Goal: Task Accomplishment & Management: Manage account settings

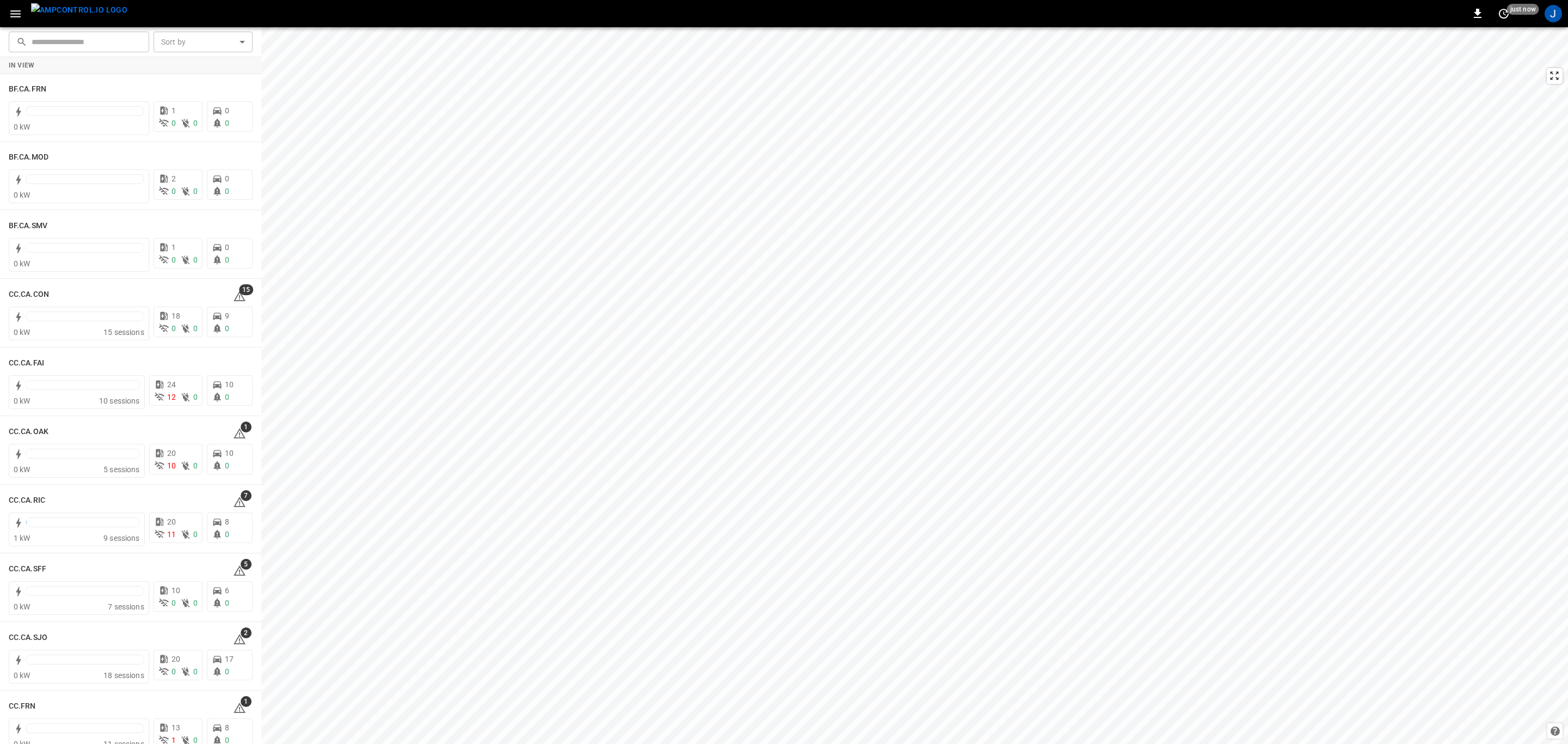
click at [15, 11] on icon "button" at bounding box center [15, 14] width 14 height 14
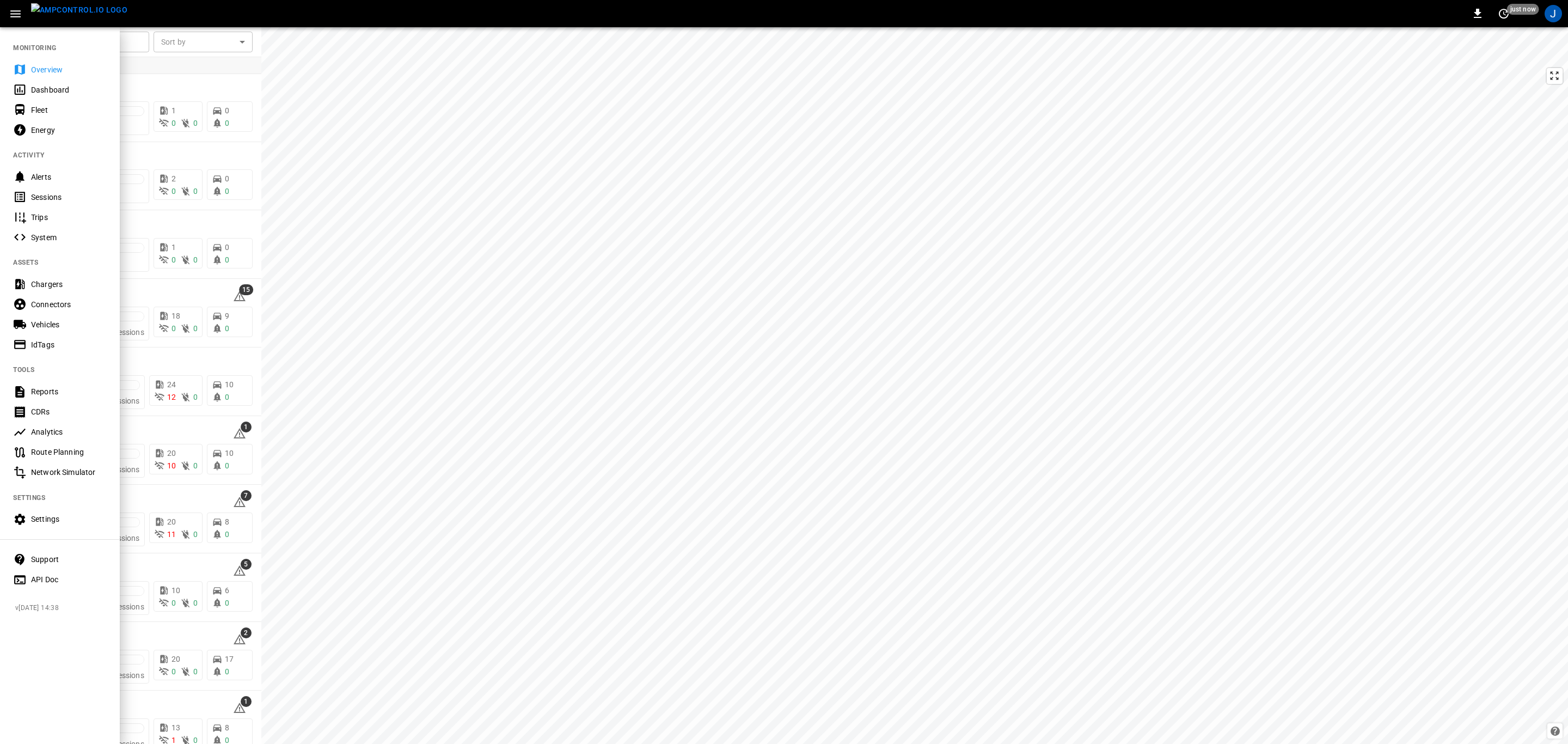
click at [37, 110] on div "Fleet" at bounding box center [68, 110] width 75 height 11
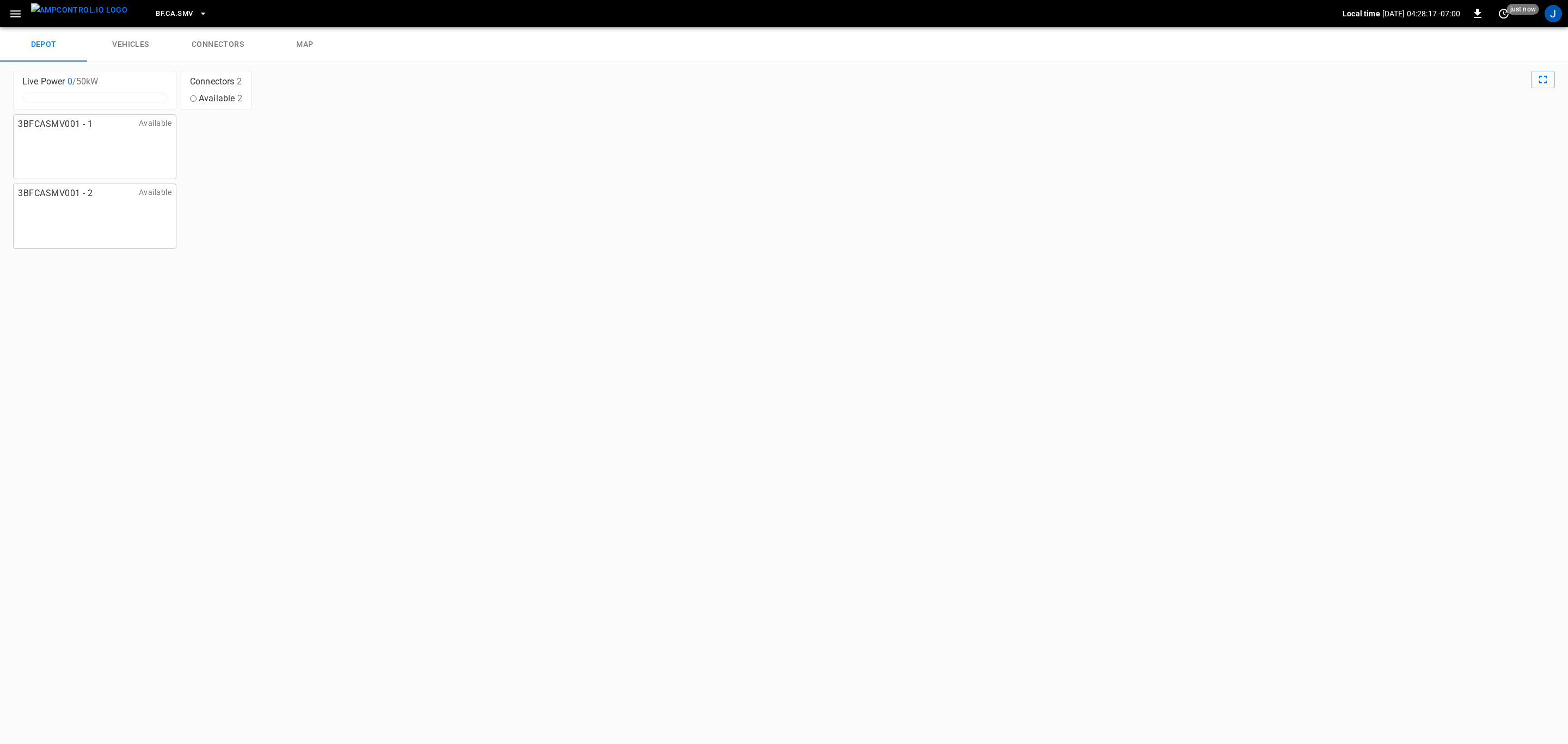
click at [197, 14] on icon "button" at bounding box center [202, 13] width 11 height 11
click at [173, 116] on p "RB.CA.GRD" at bounding box center [193, 116] width 106 height 11
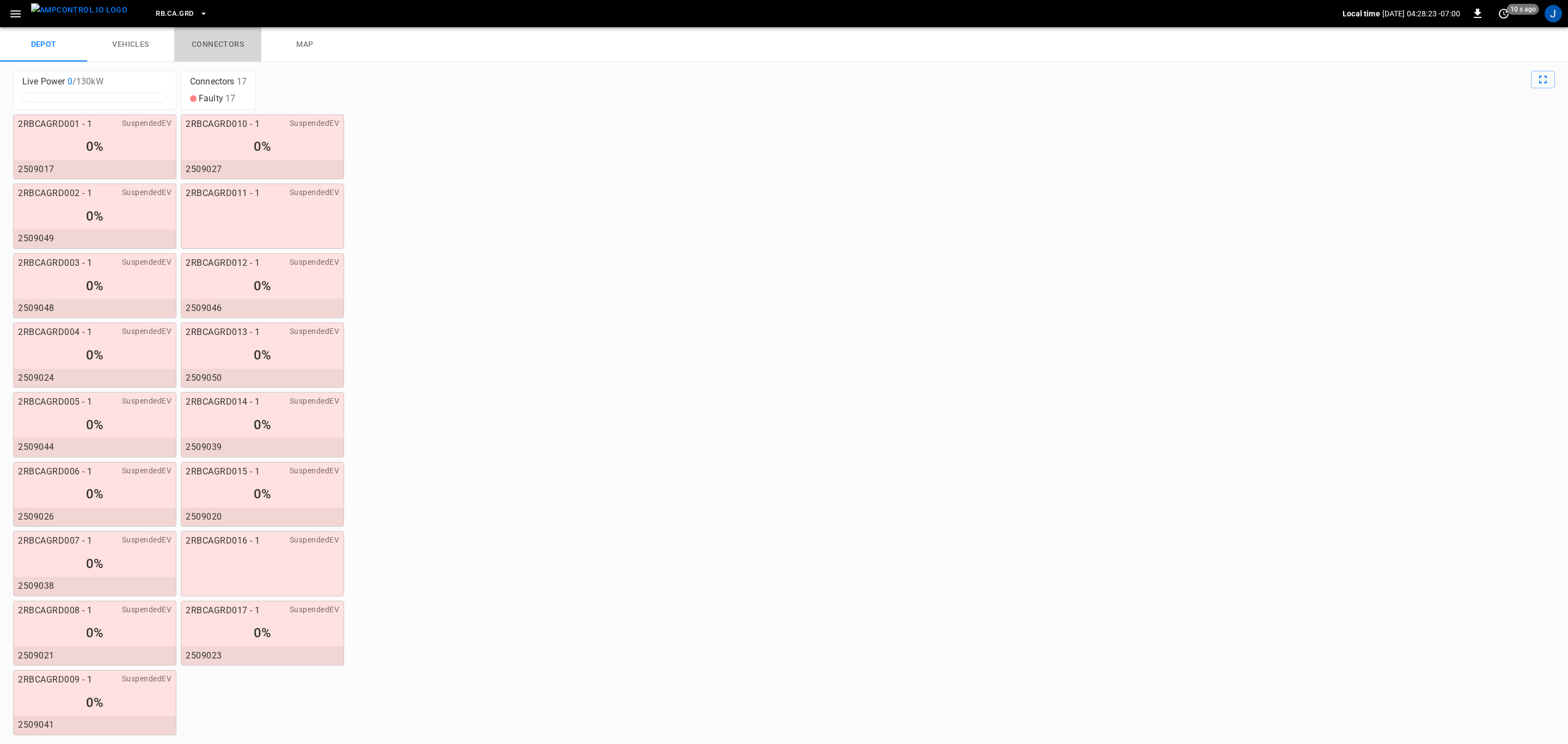
click at [225, 46] on link "connectors" at bounding box center [218, 45] width 87 height 35
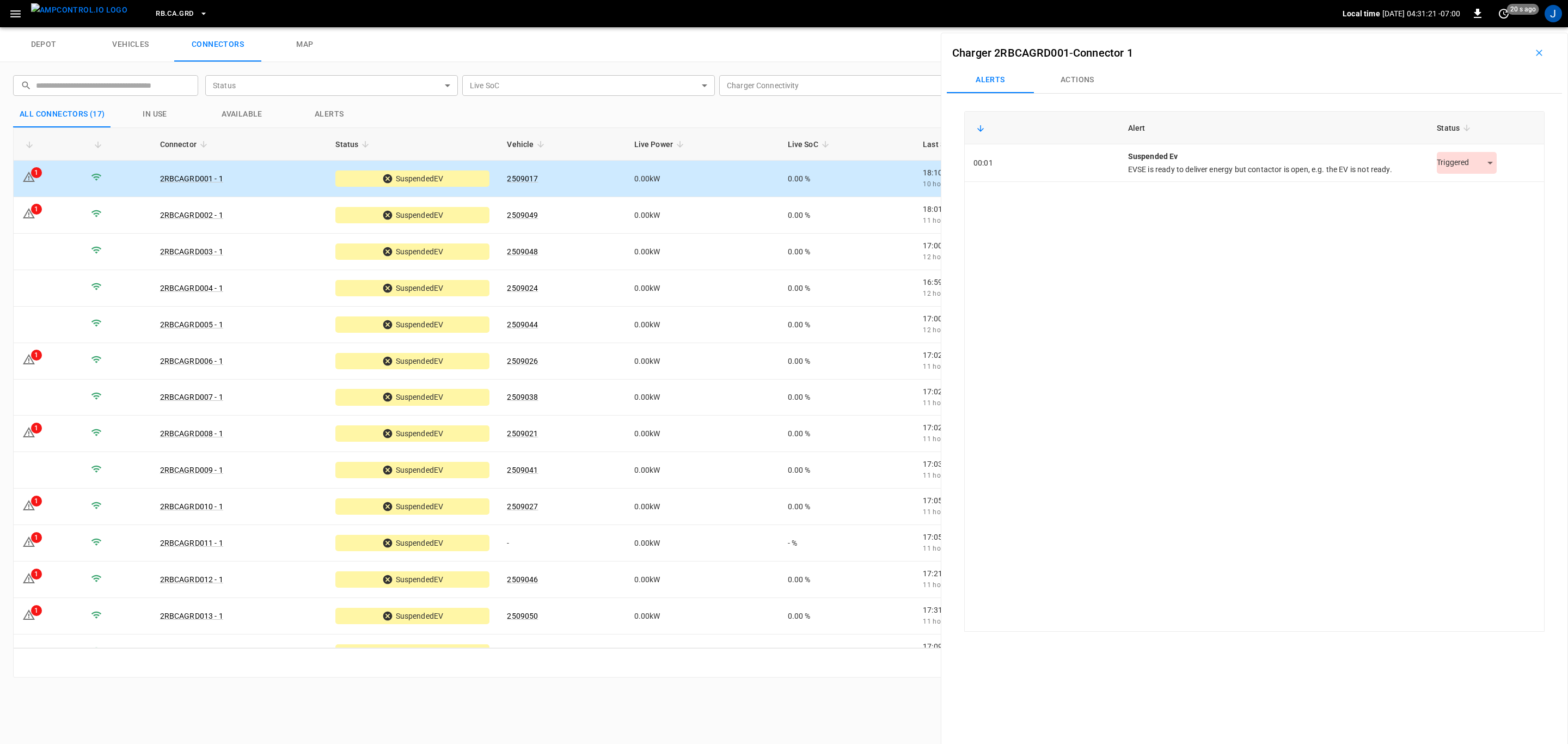
click at [1483, 27] on body "RB.CA.GRD Local time [DATE] 04:31:21 -07:00 0 20 s ago J depot vehicles connect…" at bounding box center [784, 14] width 1568 height 27
click at [1462, 185] on li "Resolved" at bounding box center [1461, 190] width 68 height 18
click at [31, 215] on icon at bounding box center [29, 213] width 13 height 13
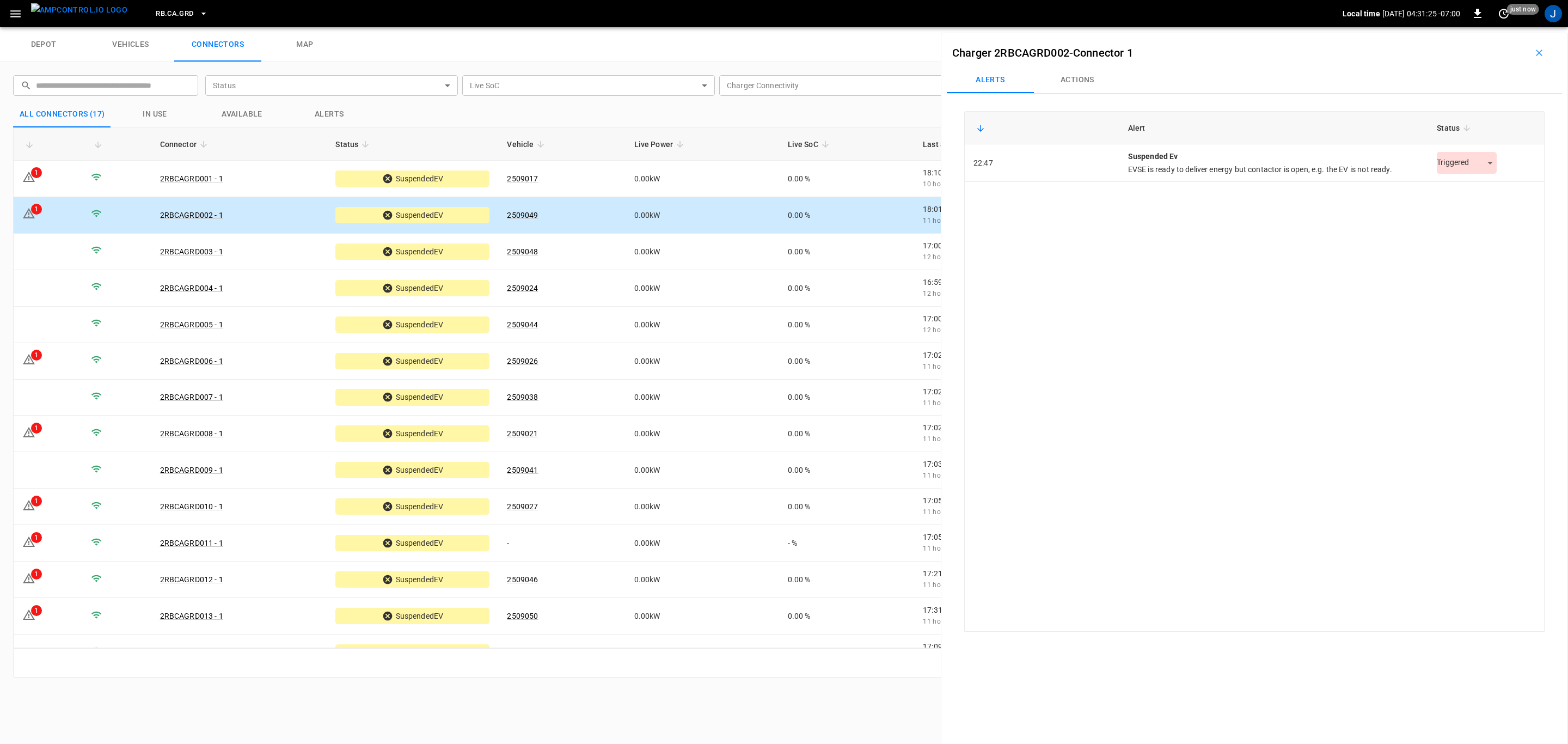
click at [1457, 27] on body "RB.CA.GRD Local time [DATE] 04:31:25 -07:00 0 just now J depot vehicles connect…" at bounding box center [784, 14] width 1568 height 27
click at [1454, 186] on li "Resolved" at bounding box center [1461, 190] width 68 height 18
click at [32, 359] on icon at bounding box center [29, 359] width 13 height 13
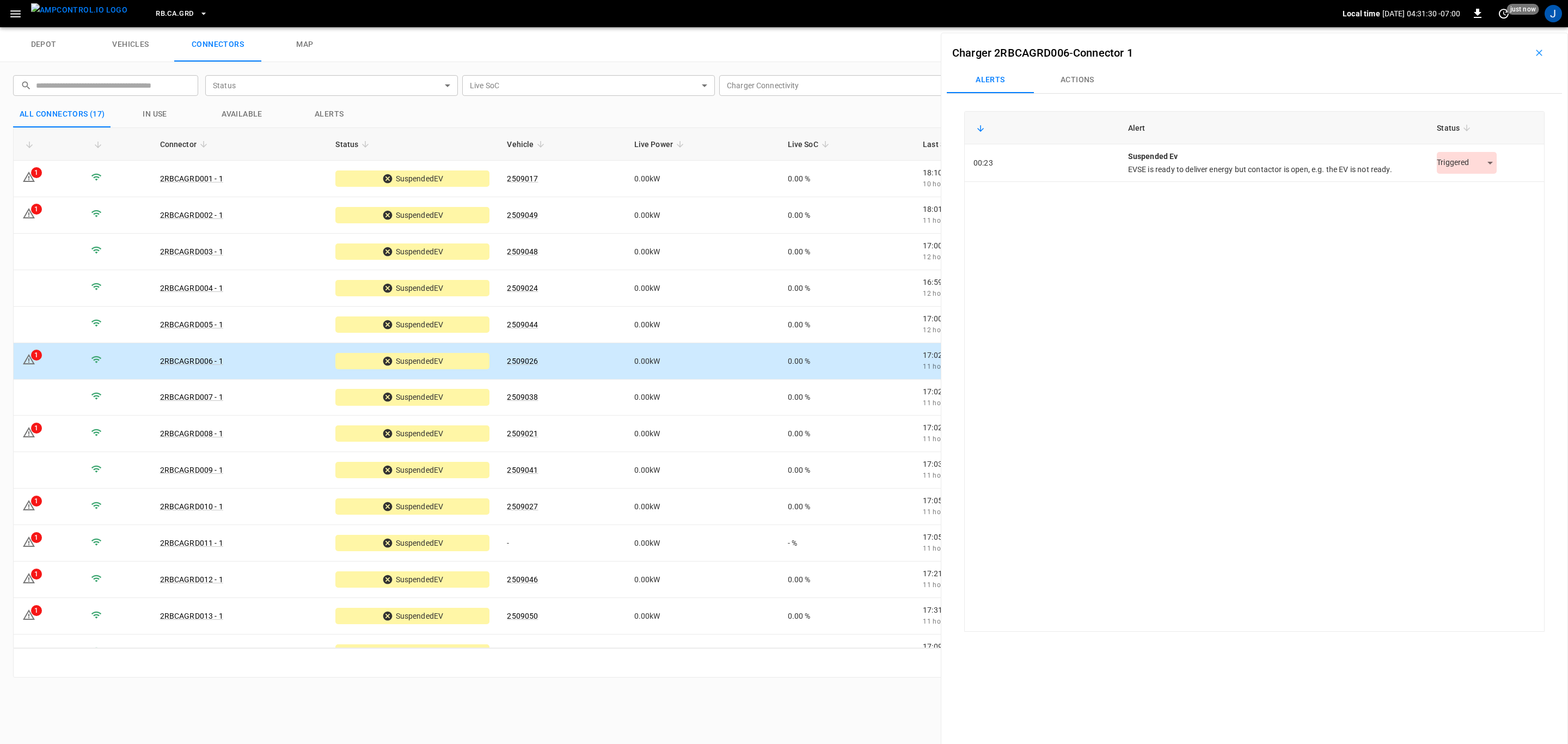
click at [1470, 27] on body "RB.CA.GRD Local time [DATE] 04:31:30 -07:00 0 just now J depot vehicles connect…" at bounding box center [784, 14] width 1568 height 27
click at [1463, 188] on li "Resolved" at bounding box center [1461, 190] width 68 height 18
click at [28, 429] on icon at bounding box center [29, 432] width 12 height 10
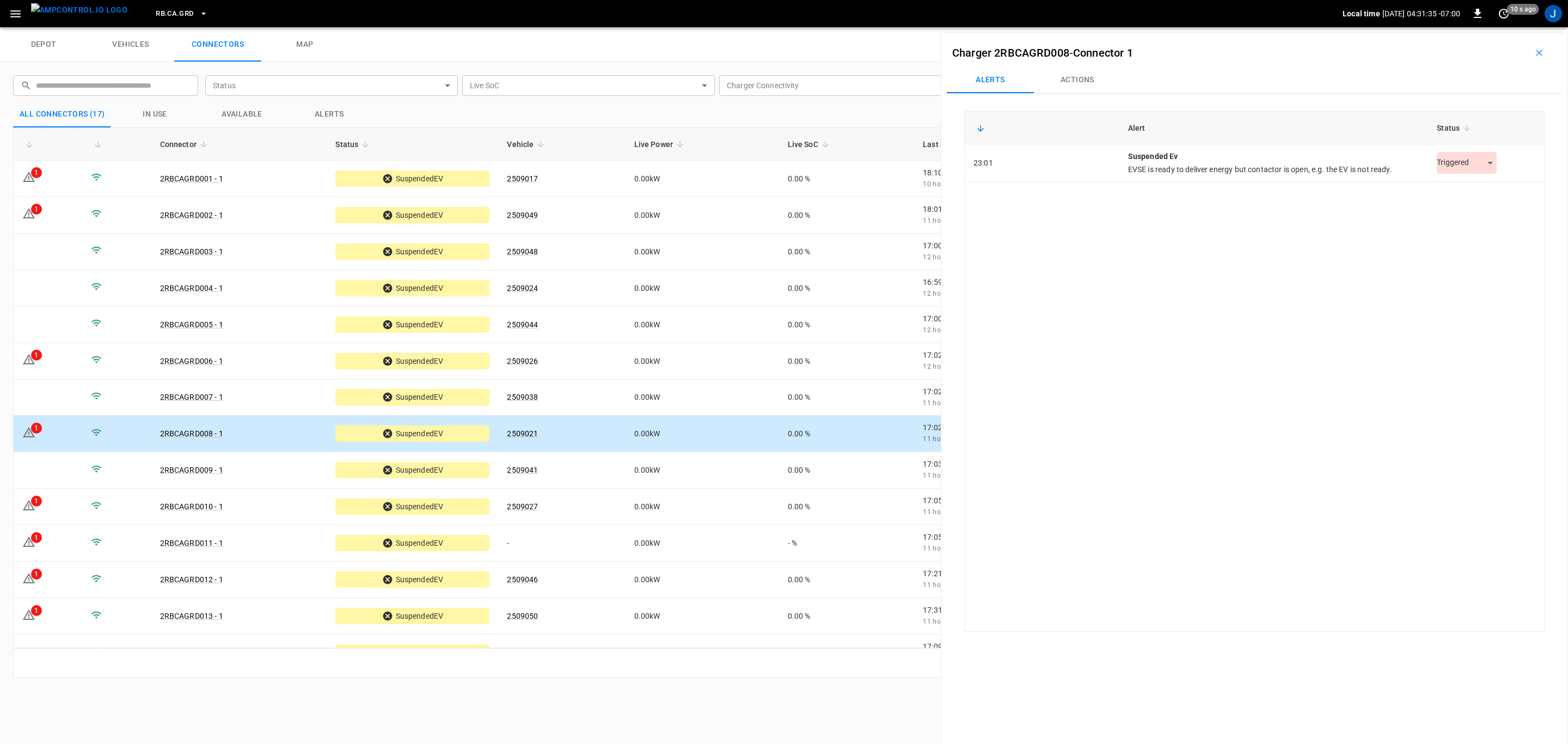
click at [1455, 27] on body "RB.CA.GRD Local time [DATE] 04:31:35 -07:00 0 10 s ago J depot vehicles connect…" at bounding box center [784, 14] width 1568 height 27
click at [1447, 188] on li "Resolved" at bounding box center [1461, 190] width 68 height 18
click at [30, 505] on icon at bounding box center [29, 506] width 13 height 13
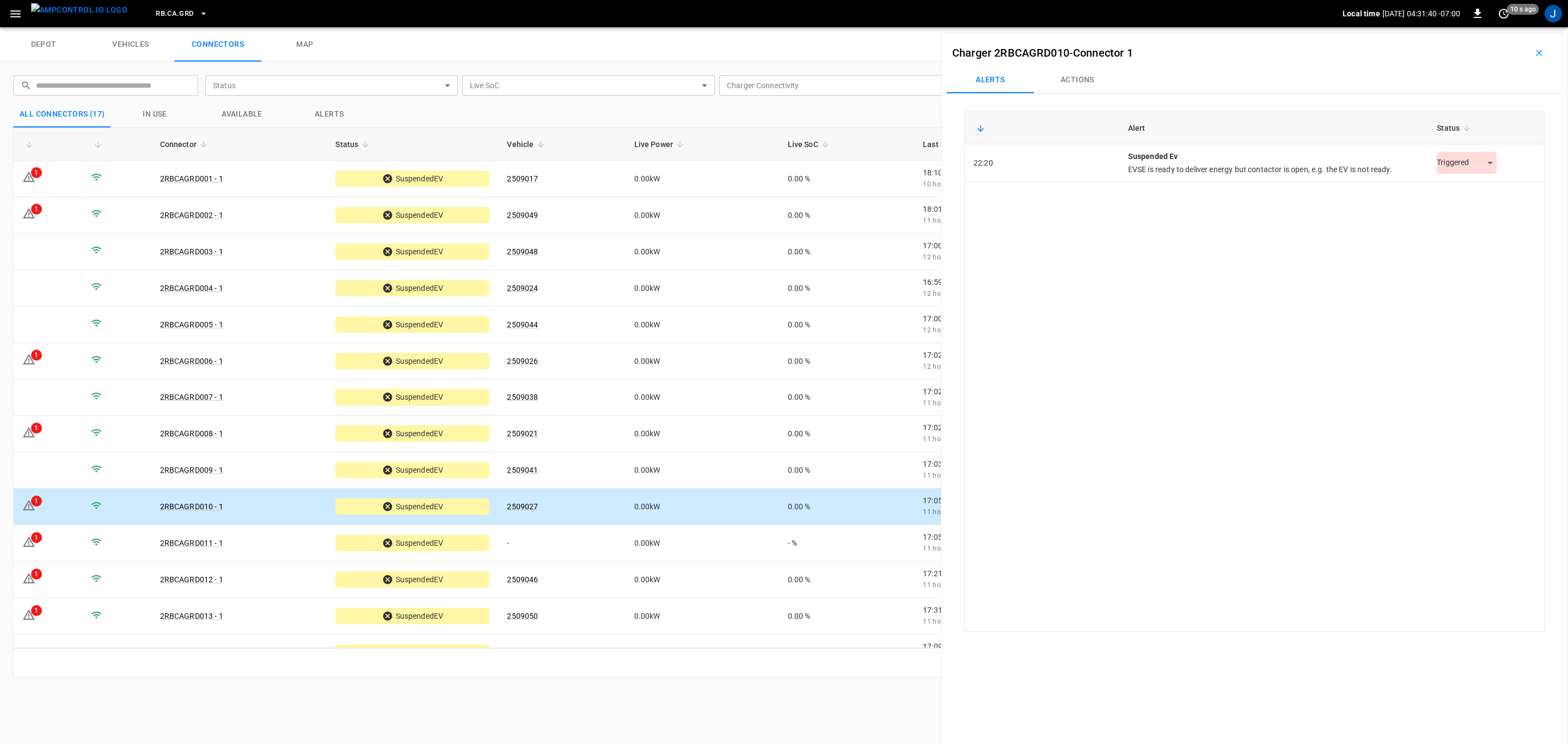
click at [1457, 27] on body "RB.CA.GRD Local time [DATE] 04:31:40 -07:00 0 10 s ago J depot vehicles connect…" at bounding box center [784, 14] width 1568 height 27
click at [1452, 185] on li "Resolved" at bounding box center [1461, 190] width 68 height 18
click at [33, 542] on icon at bounding box center [29, 541] width 13 height 13
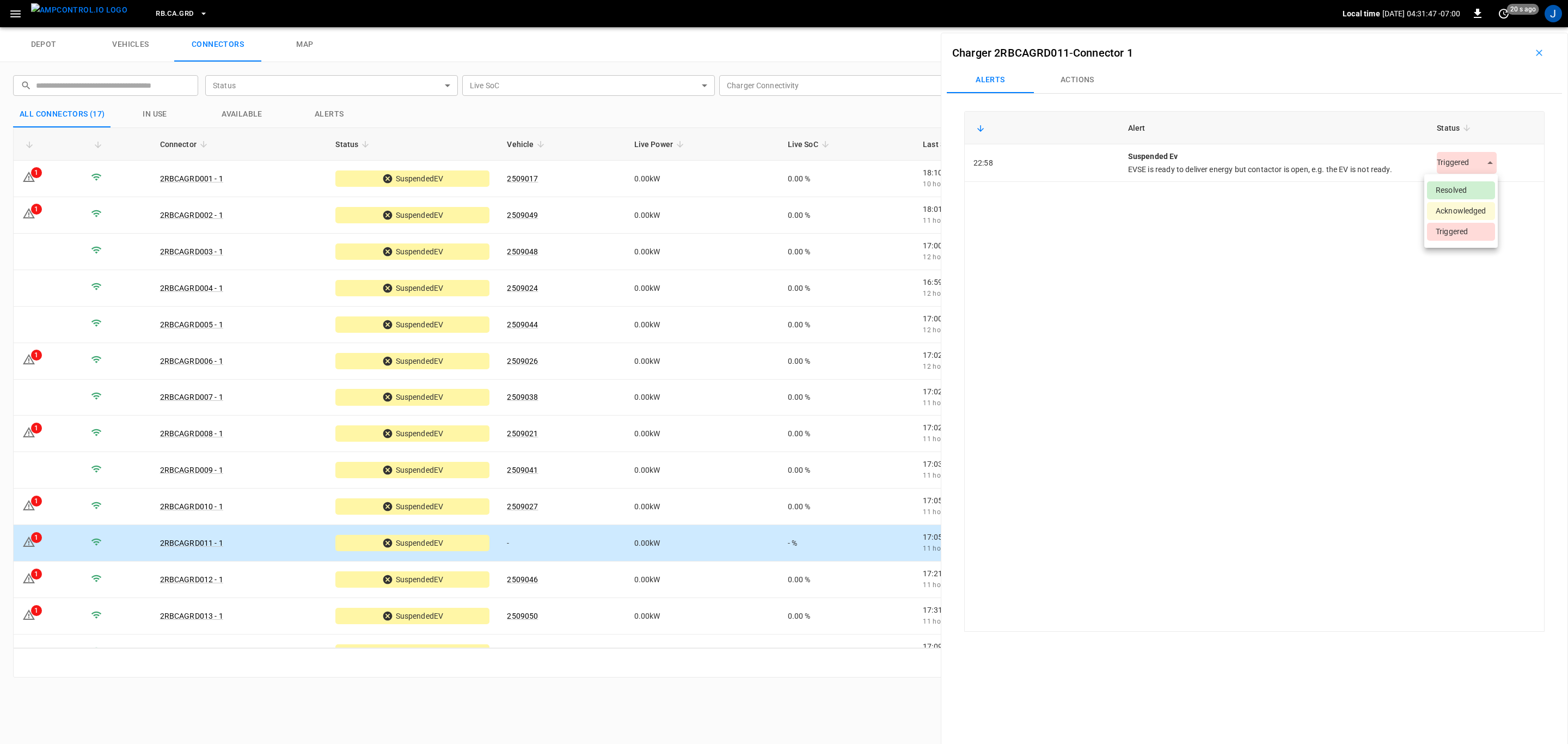
click at [1479, 27] on body "RB.CA.GRD Local time [DATE] 04:31:47 -07:00 0 20 s ago J depot vehicles connect…" at bounding box center [784, 14] width 1568 height 27
click at [1464, 186] on li "Resolved" at bounding box center [1461, 190] width 68 height 18
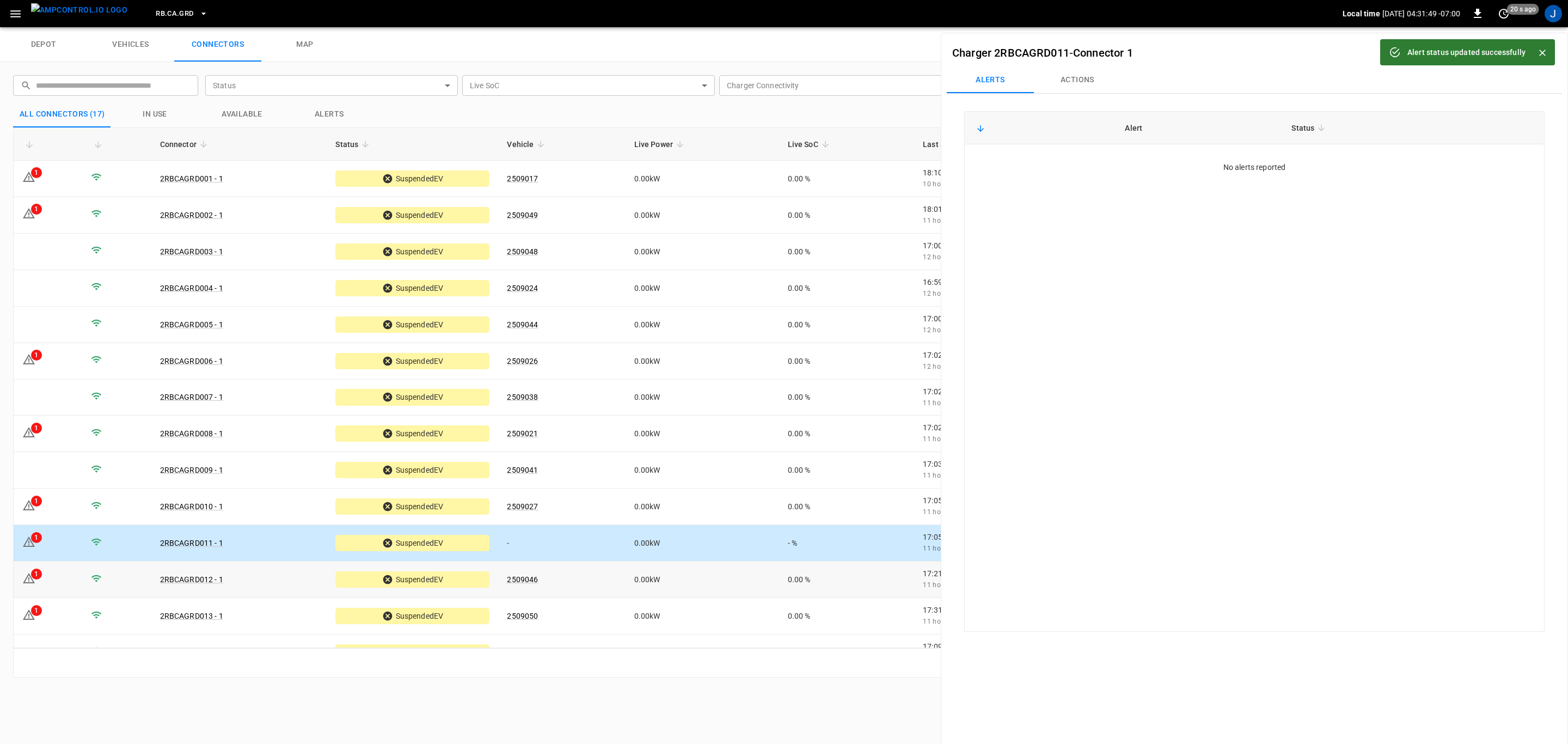
click at [32, 576] on div "1" at bounding box center [36, 574] width 11 height 11
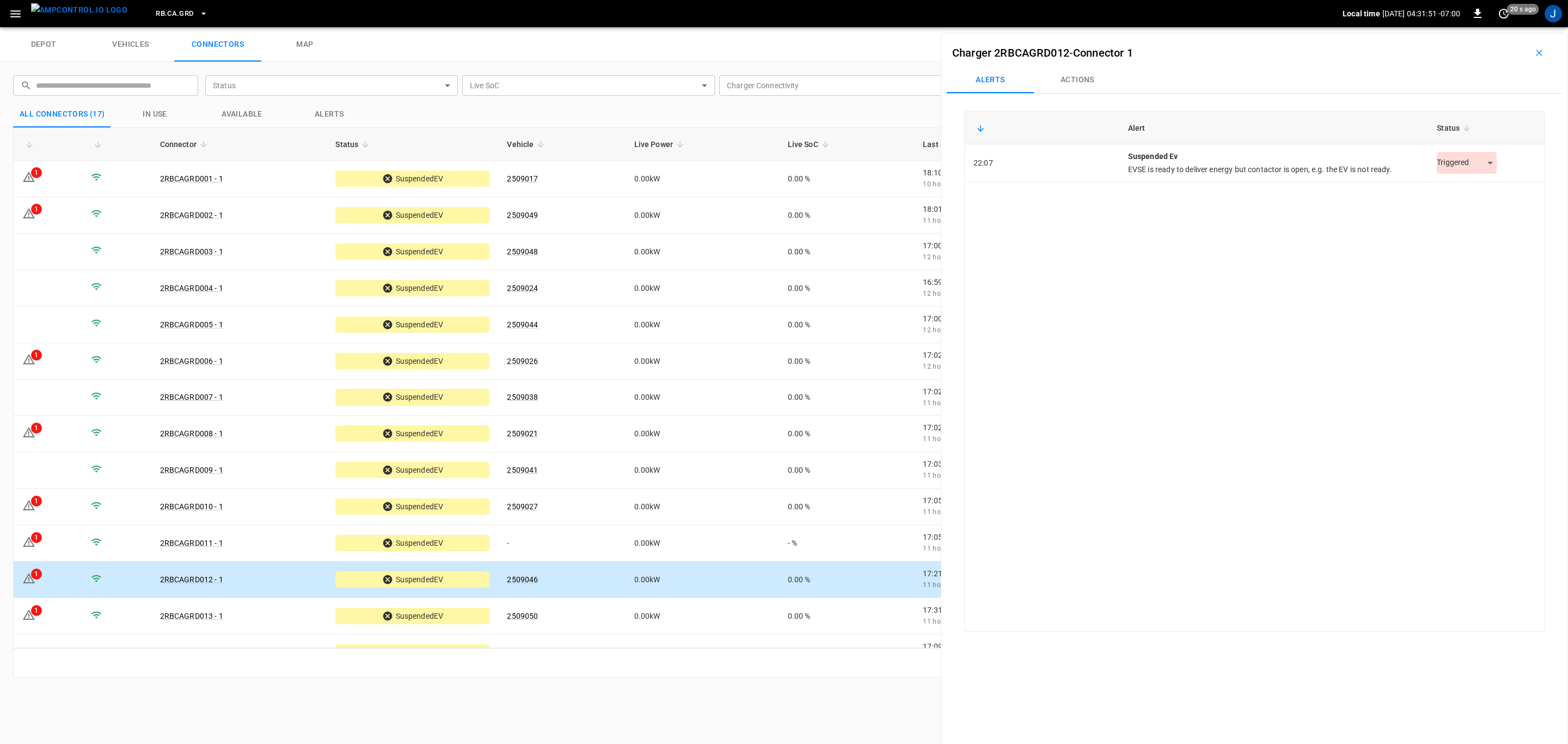
click at [1487, 27] on body "RB.CA.GRD Local time [DATE] 04:31:51 -07:00 0 20 s ago J depot vehicles connect…" at bounding box center [784, 14] width 1568 height 27
click at [1465, 190] on li "Resolved" at bounding box center [1461, 190] width 68 height 18
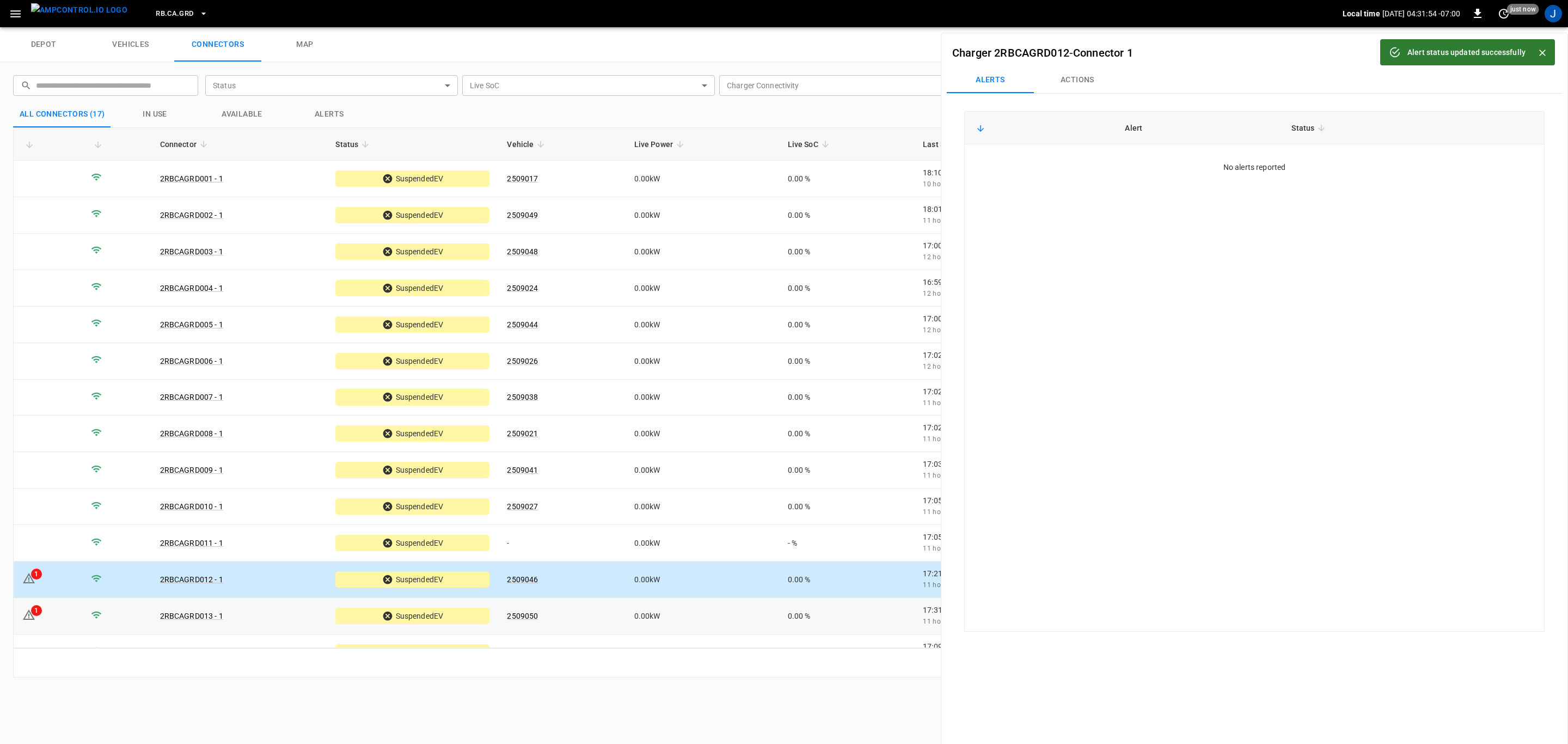
click at [28, 608] on icon at bounding box center [29, 615] width 13 height 13
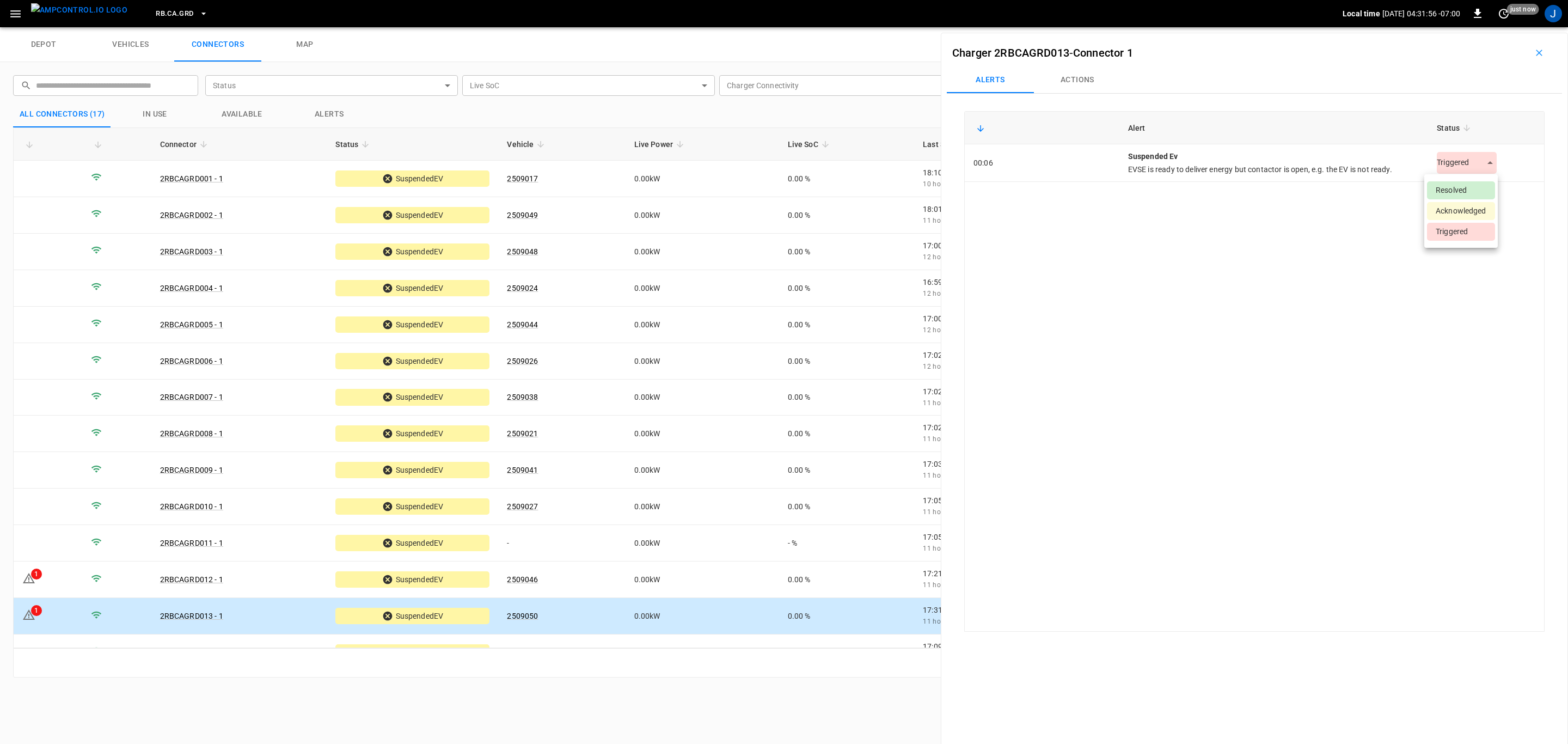
click at [1477, 27] on body "RB.CA.GRD Local time [DATE] 04:31:56 -07:00 0 just now J depot vehicles connect…" at bounding box center [784, 14] width 1568 height 27
click at [1463, 191] on li "Resolved" at bounding box center [1461, 190] width 68 height 18
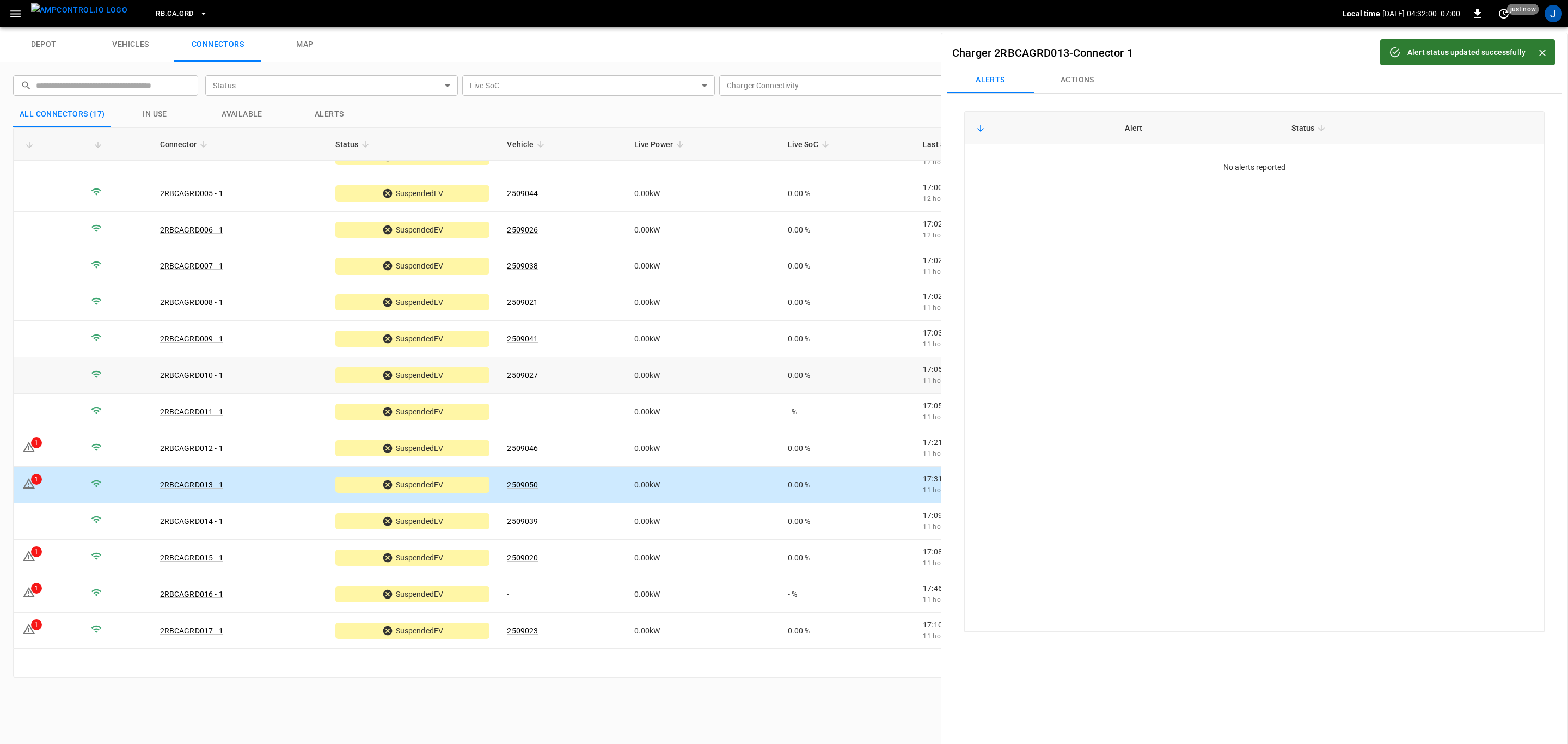
scroll to position [132, 0]
click at [37, 558] on td "1" at bounding box center [48, 557] width 69 height 37
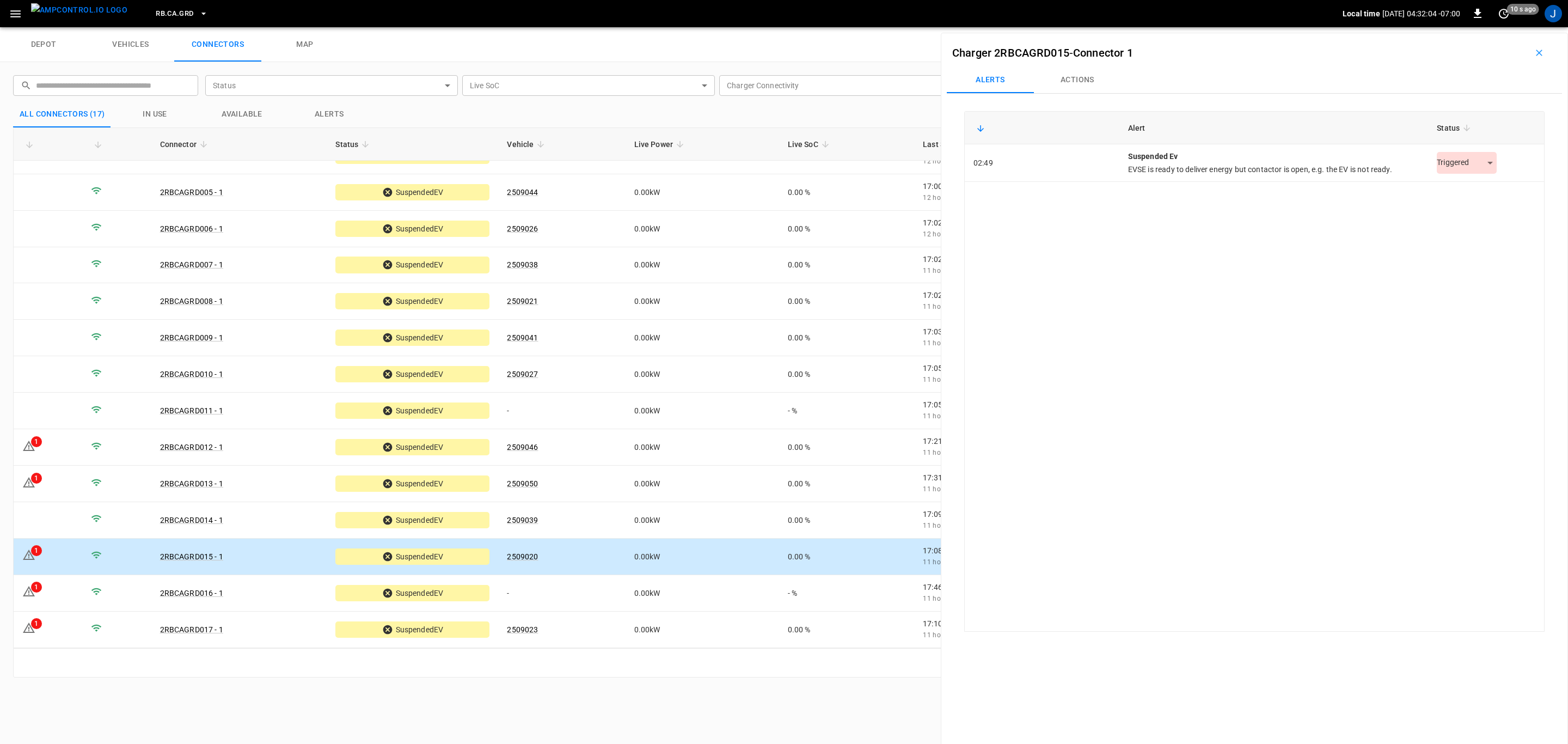
click at [1486, 27] on body "RB.CA.GRD Local time [DATE] 04:32:04 -07:00 0 10 s ago J depot vehicles connect…" at bounding box center [784, 14] width 1568 height 27
click at [1468, 185] on li "Resolved" at bounding box center [1461, 190] width 68 height 18
click at [26, 589] on icon at bounding box center [29, 591] width 13 height 13
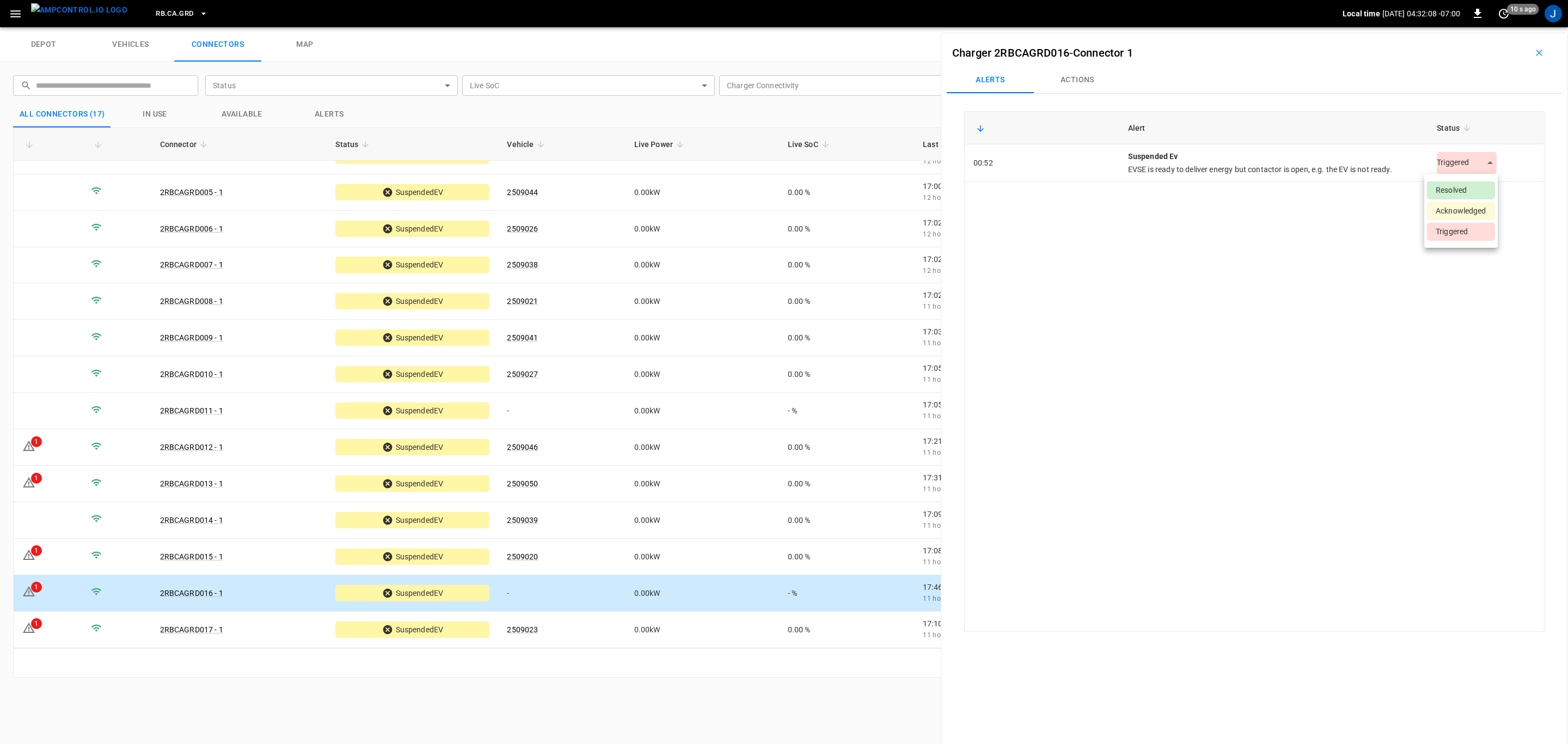
click at [1490, 27] on body "RB.CA.GRD Local time [DATE] 04:32:08 -07:00 0 10 s ago J depot vehicles connect…" at bounding box center [784, 14] width 1568 height 27
click at [1454, 191] on li "Resolved" at bounding box center [1461, 190] width 68 height 18
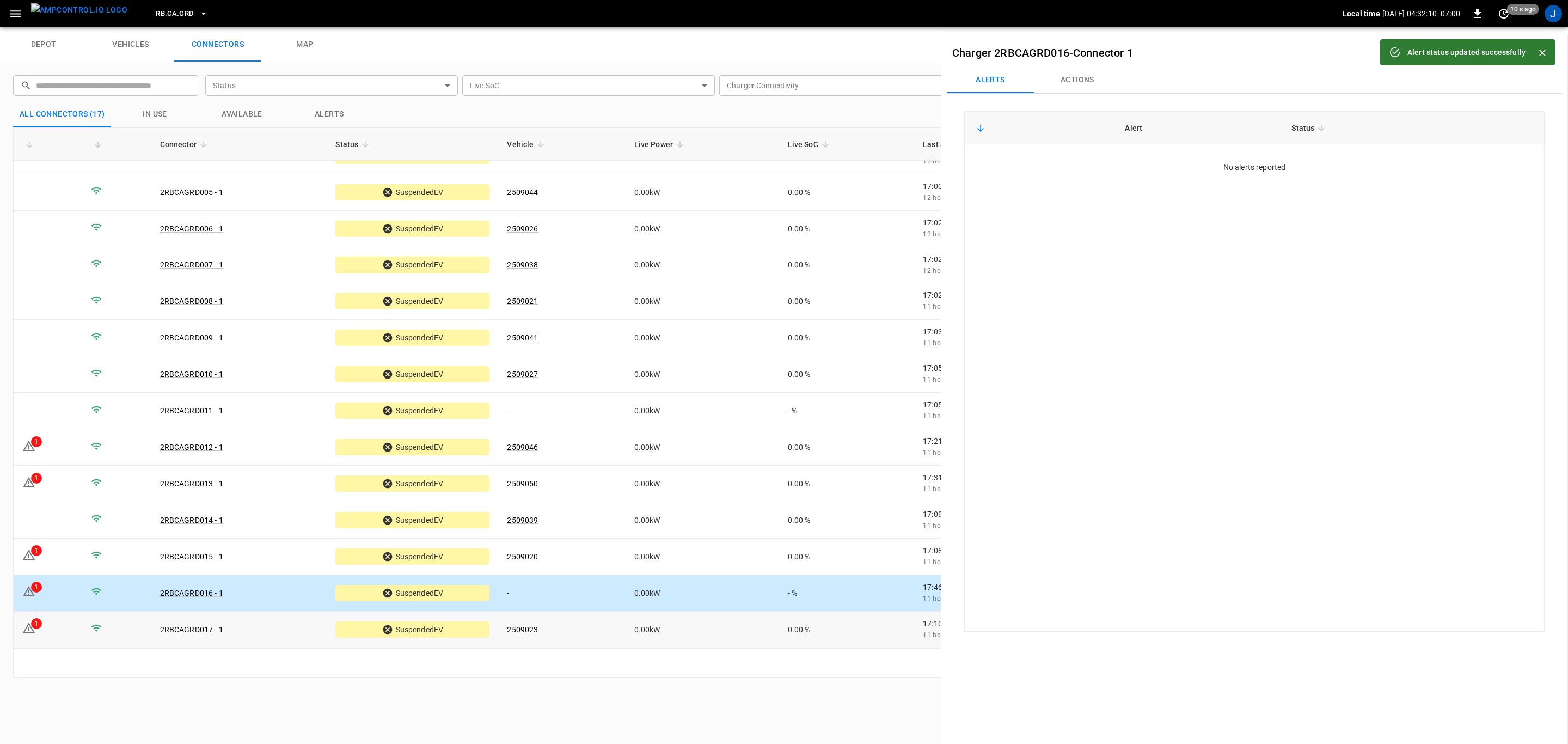
click at [39, 624] on div "1" at bounding box center [36, 623] width 11 height 11
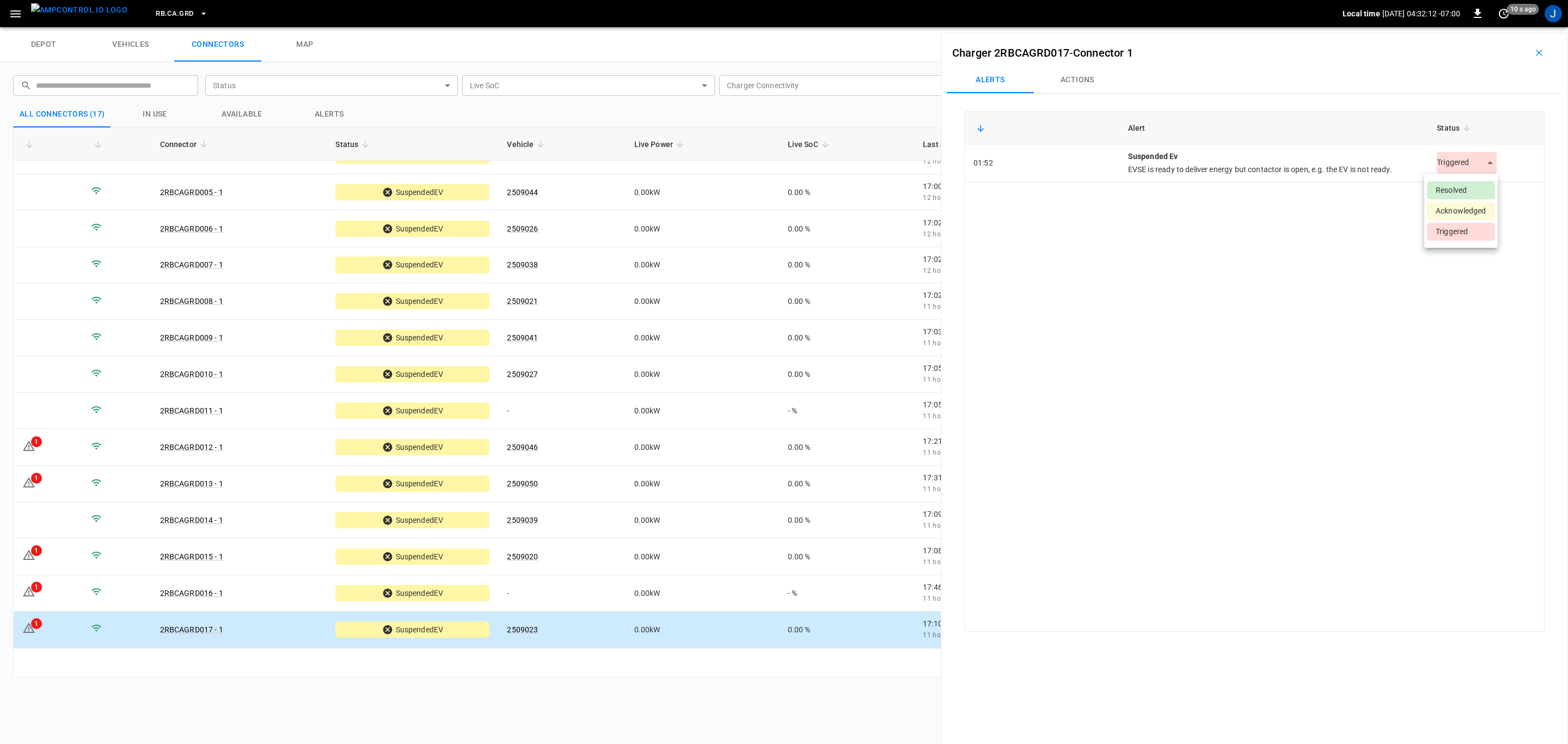
click at [1490, 27] on body "RB.CA.GRD Local time [DATE] 04:32:12 -07:00 0 10 s ago J depot vehicles connect…" at bounding box center [784, 14] width 1568 height 27
click at [1465, 188] on li "Resolved" at bounding box center [1461, 190] width 68 height 18
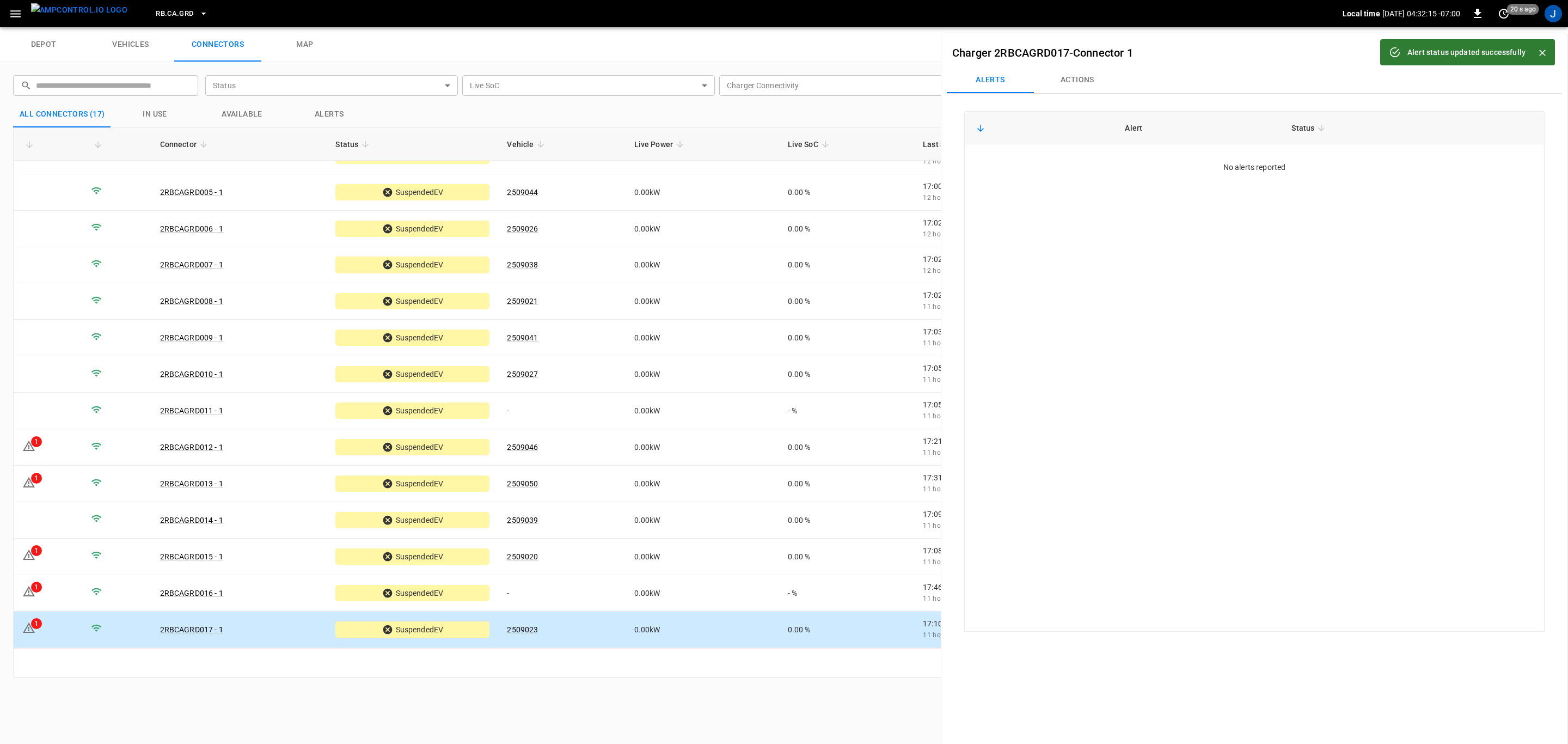
click at [1544, 48] on icon "Close" at bounding box center [1542, 52] width 11 height 11
click at [1535, 53] on icon "button" at bounding box center [1539, 52] width 11 height 11
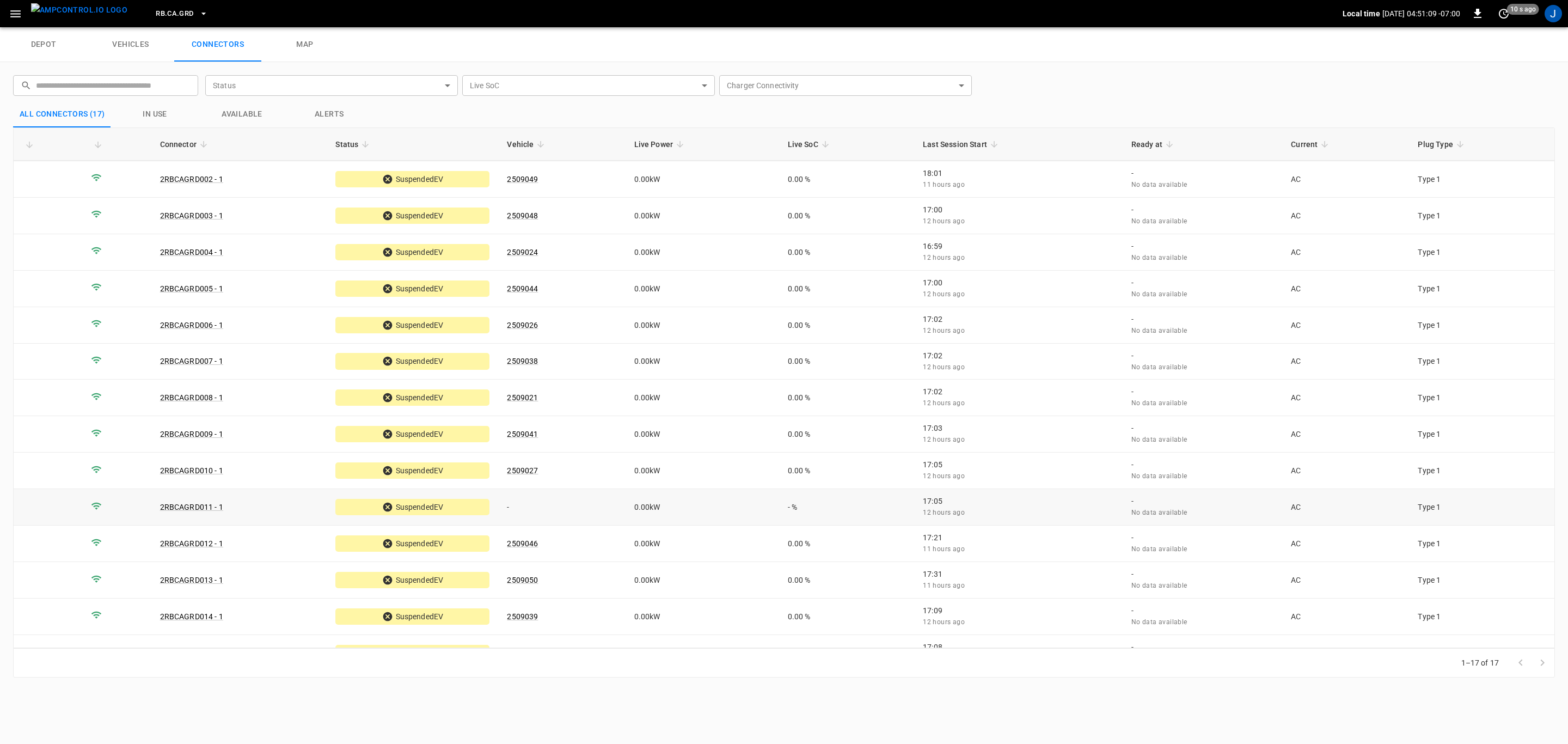
scroll to position [0, 0]
